Goal: Information Seeking & Learning: Check status

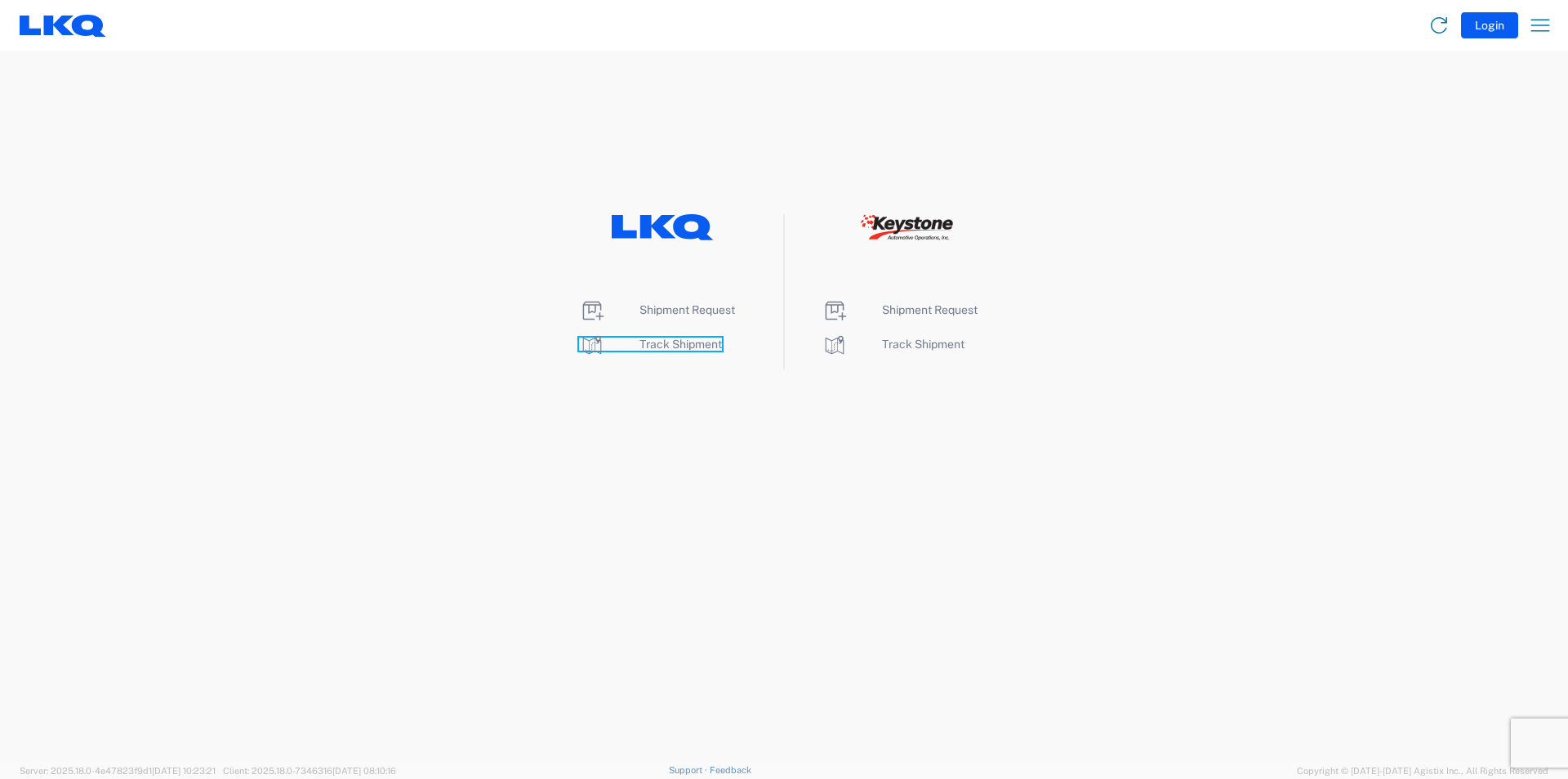
click at [687, 343] on span "Track Shipment" at bounding box center [681, 343] width 83 height 13
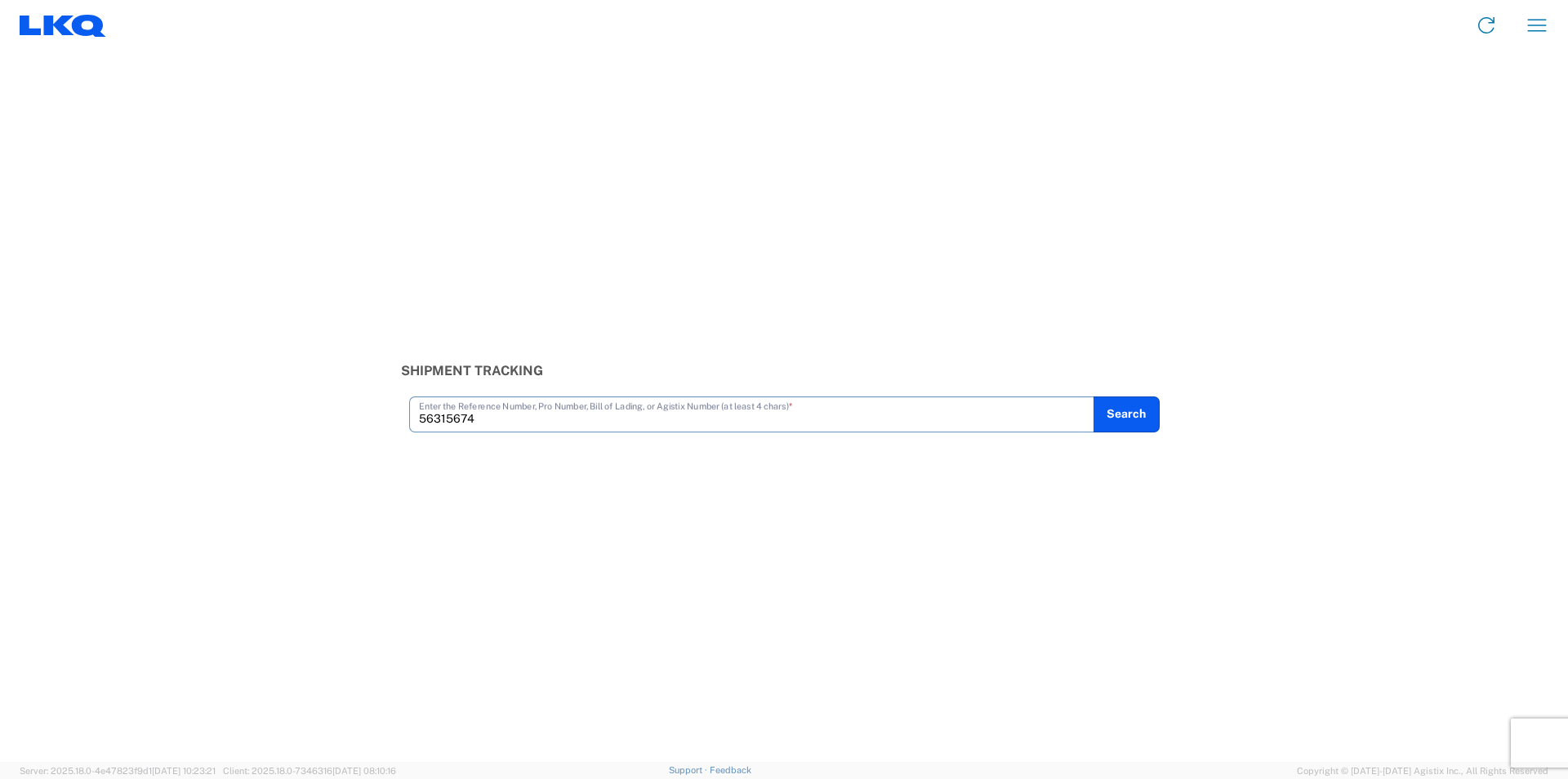
type input "56315674"
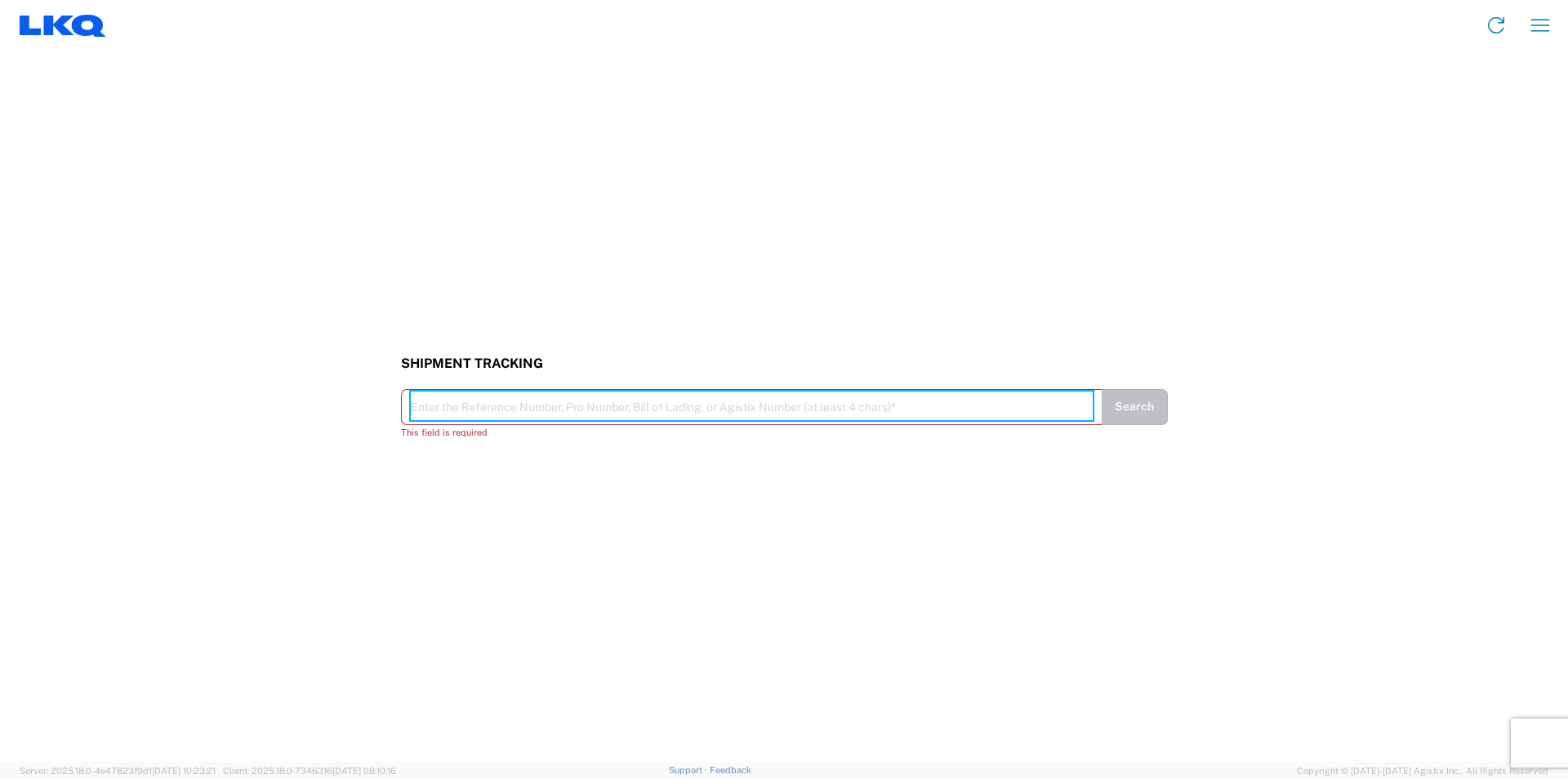
click at [424, 407] on input "text" at bounding box center [751, 405] width 682 height 28
paste input "56315674"
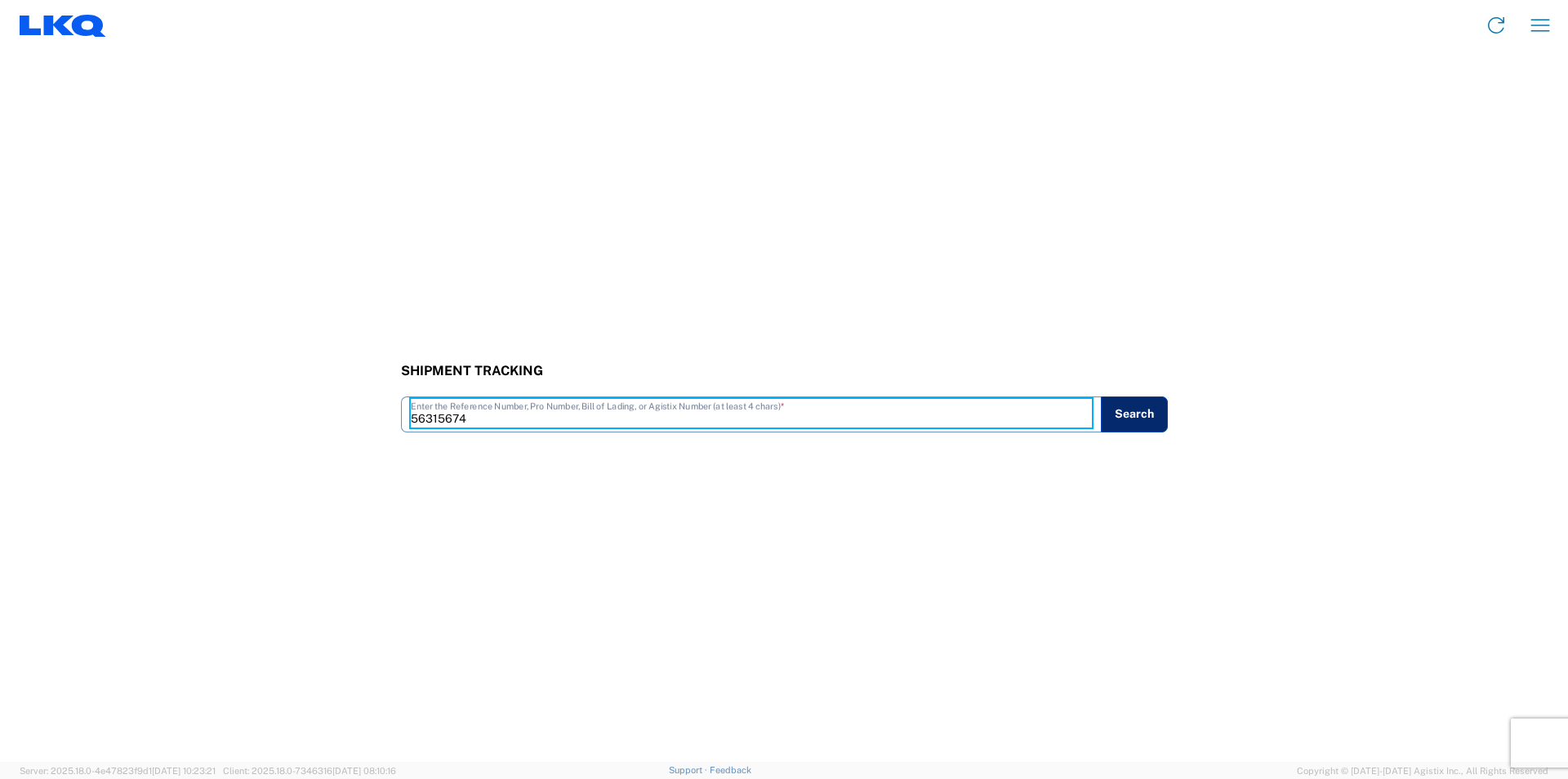
type input "56315674"
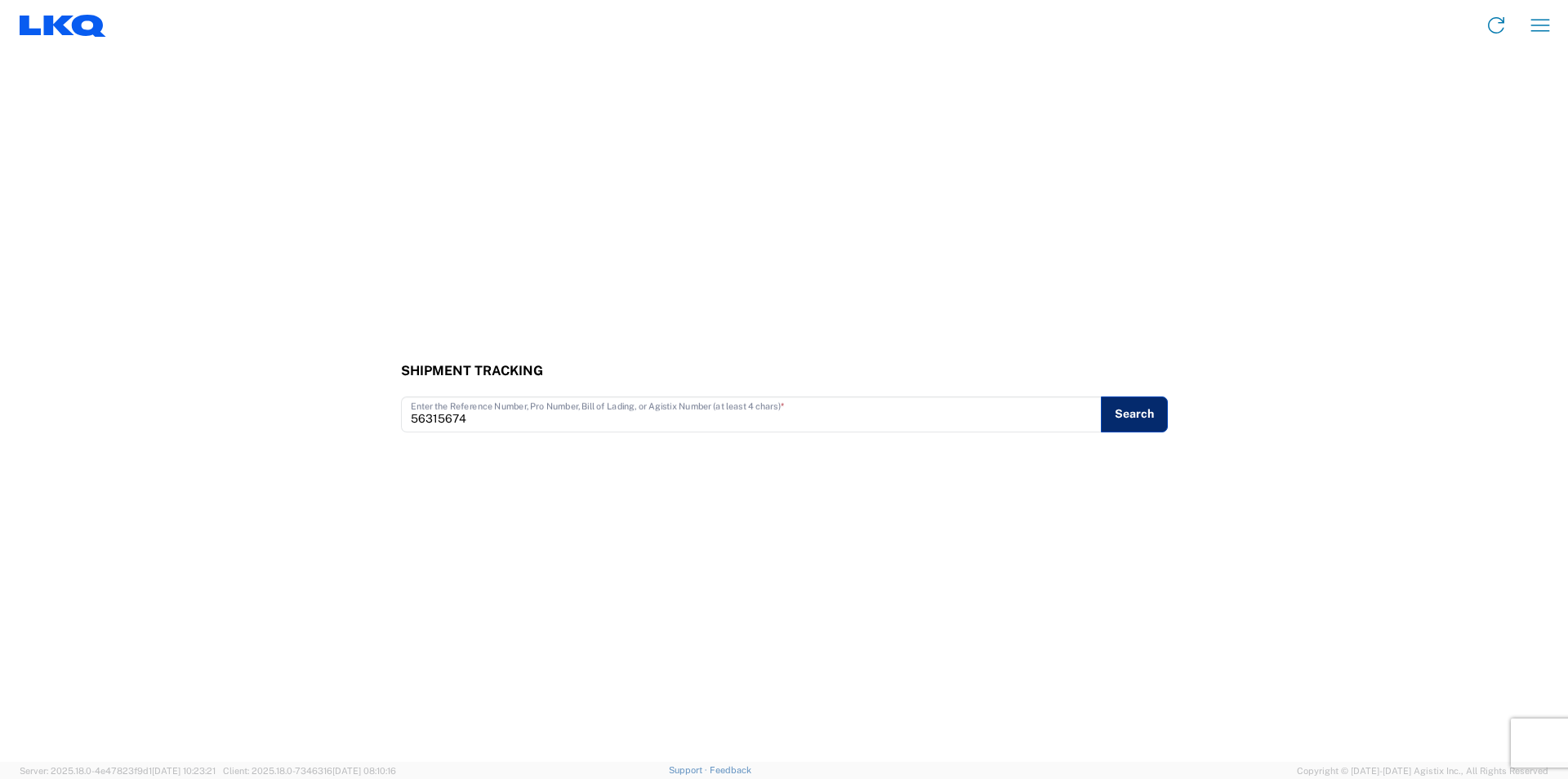
click at [1138, 411] on button "Search" at bounding box center [1135, 414] width 67 height 36
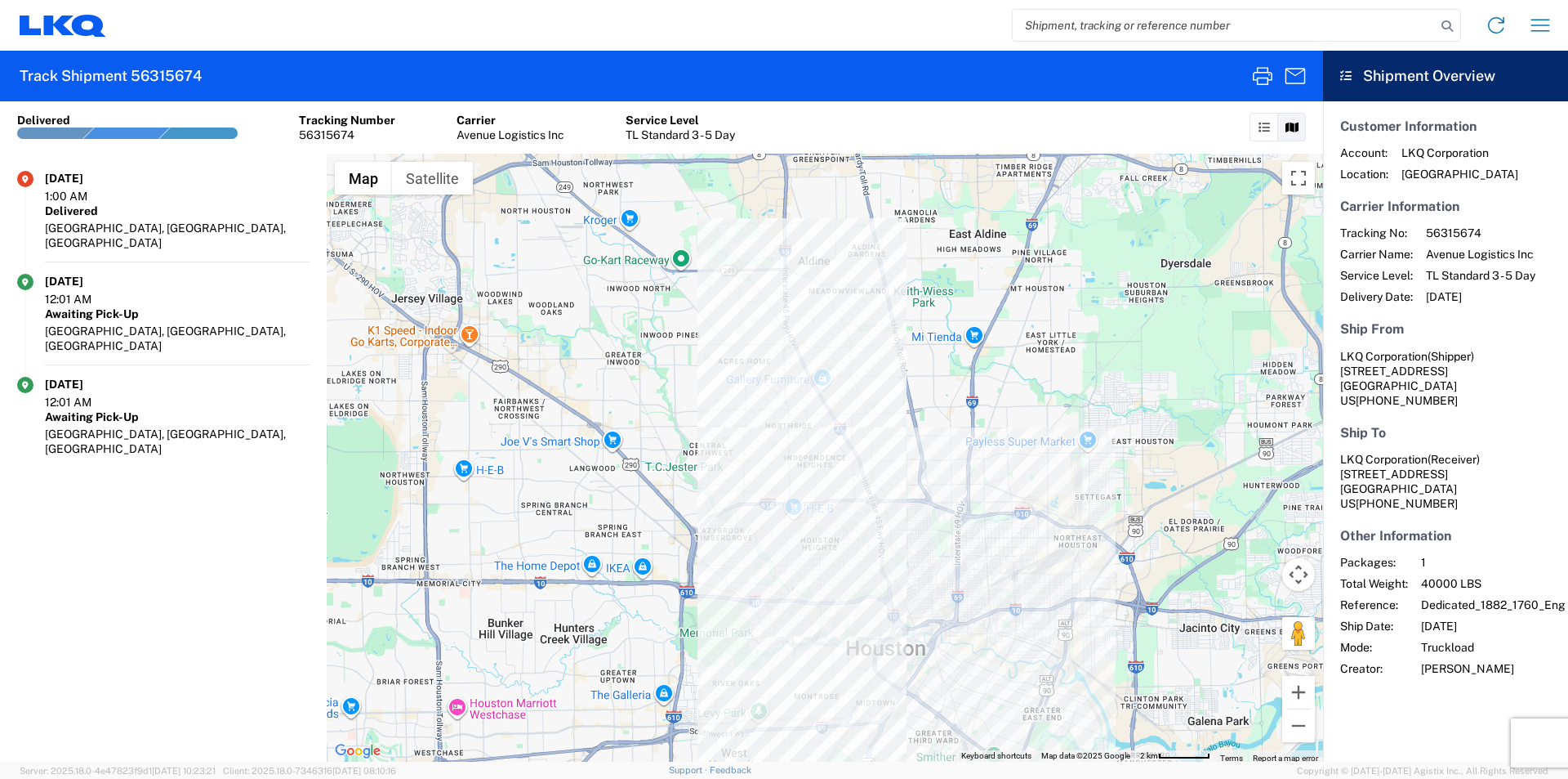
click at [147, 324] on div "[GEOGRAPHIC_DATA], [GEOGRAPHIC_DATA], [GEOGRAPHIC_DATA]" at bounding box center [177, 338] width 265 height 29
click at [23, 273] on icon at bounding box center [25, 281] width 16 height 16
click at [24, 377] on icon at bounding box center [25, 385] width 16 height 16
click at [1258, 71] on icon "button" at bounding box center [1263, 76] width 26 height 26
